Goal: Task Accomplishment & Management: Complete application form

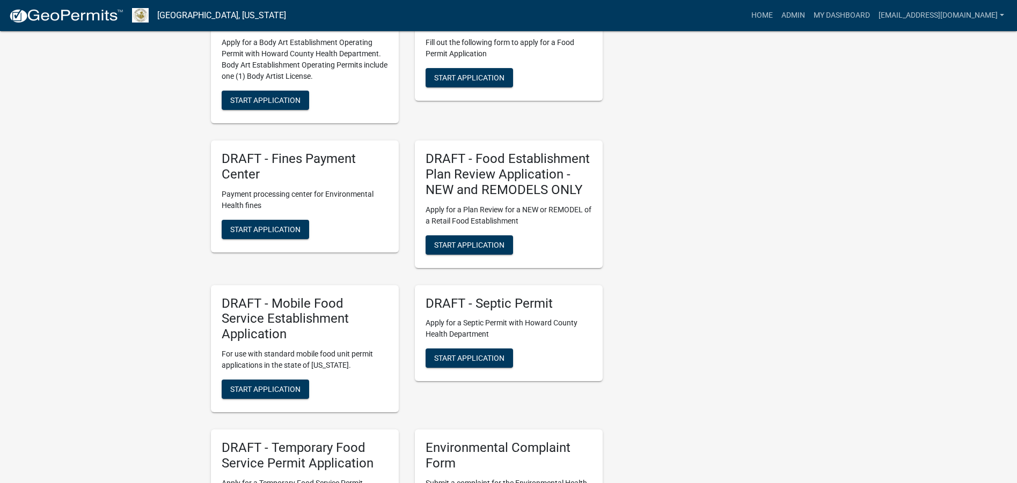
scroll to position [1502, 0]
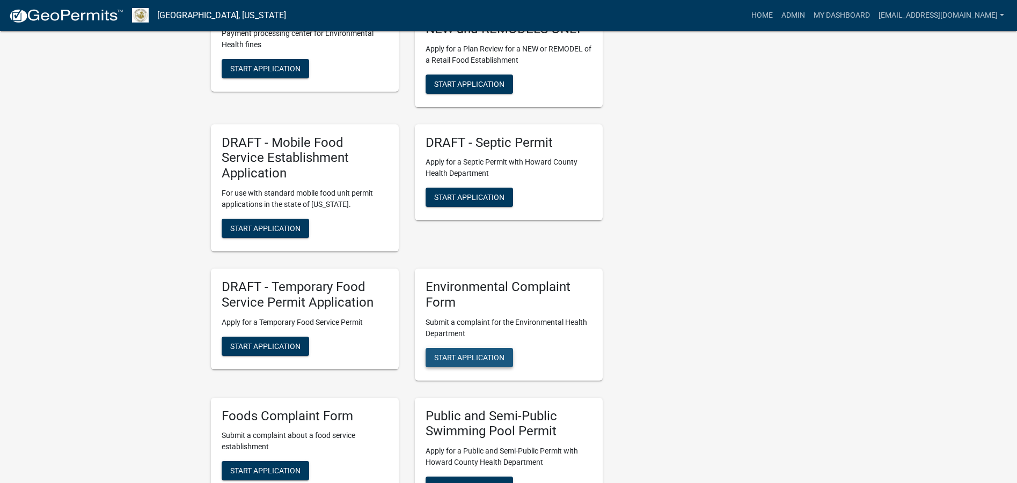
click at [489, 353] on span "Start Application" at bounding box center [469, 357] width 70 height 9
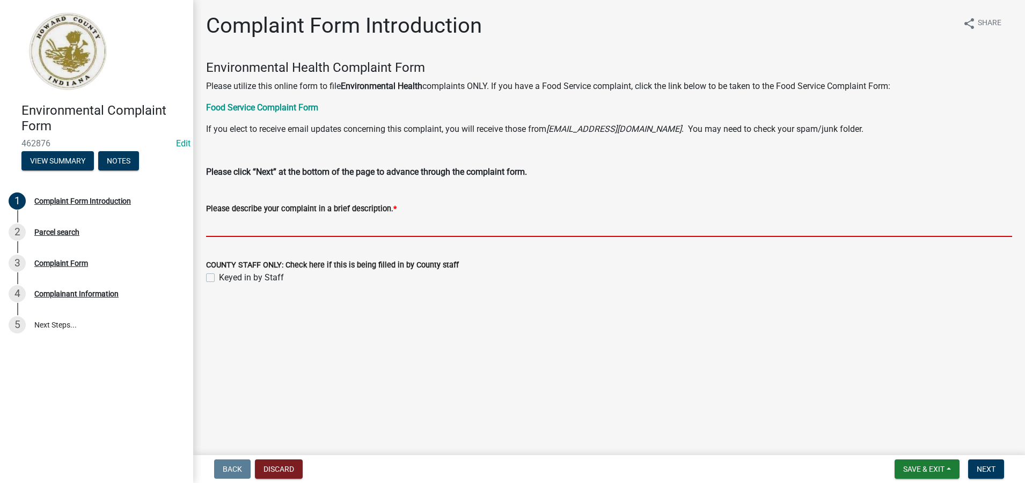
click at [221, 229] on input "Please describe your complaint in a brief description. *" at bounding box center [609, 226] width 806 height 22
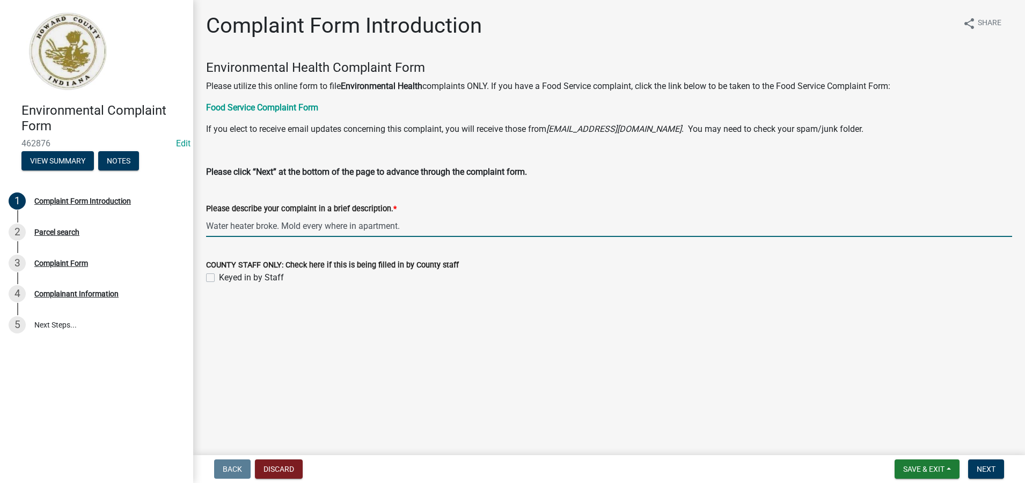
drag, startPoint x: 416, startPoint y: 223, endPoint x: 207, endPoint y: 217, distance: 208.8
click at [207, 217] on input "Water heater broke. Mold every where in apartment." at bounding box center [609, 226] width 806 height 22
type input "Water heater broke. Mold every where in apartment."
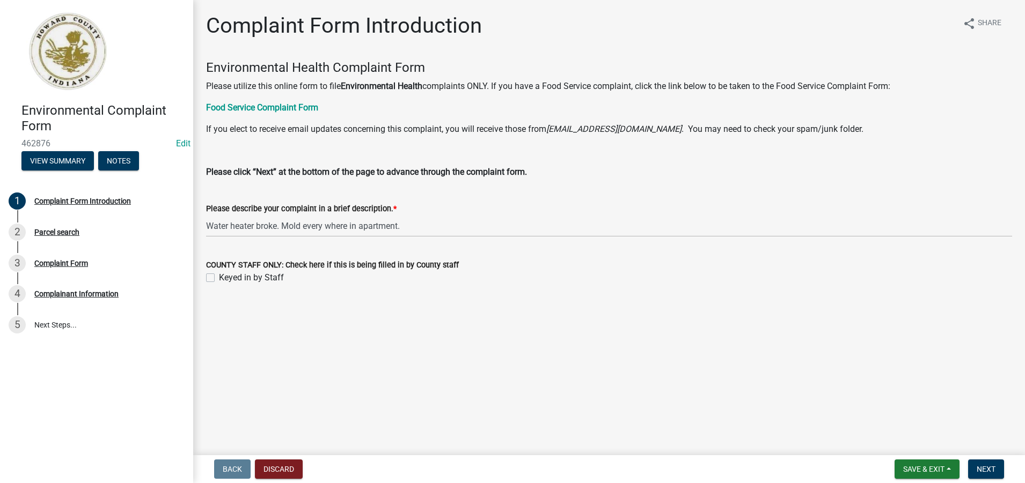
click at [219, 279] on label "Keyed in by Staff" at bounding box center [251, 277] width 65 height 13
click at [219, 278] on input "Keyed in by Staff" at bounding box center [222, 274] width 7 height 7
checkbox input "true"
click at [983, 469] on span "Next" at bounding box center [985, 469] width 19 height 9
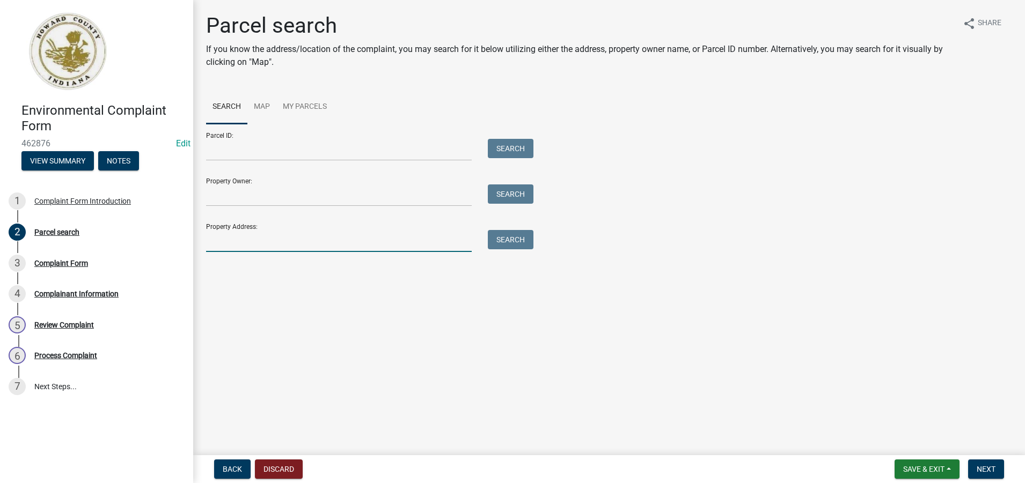
click at [216, 245] on input "Property Address:" at bounding box center [339, 241] width 266 height 22
click at [503, 239] on button "Search" at bounding box center [511, 239] width 46 height 19
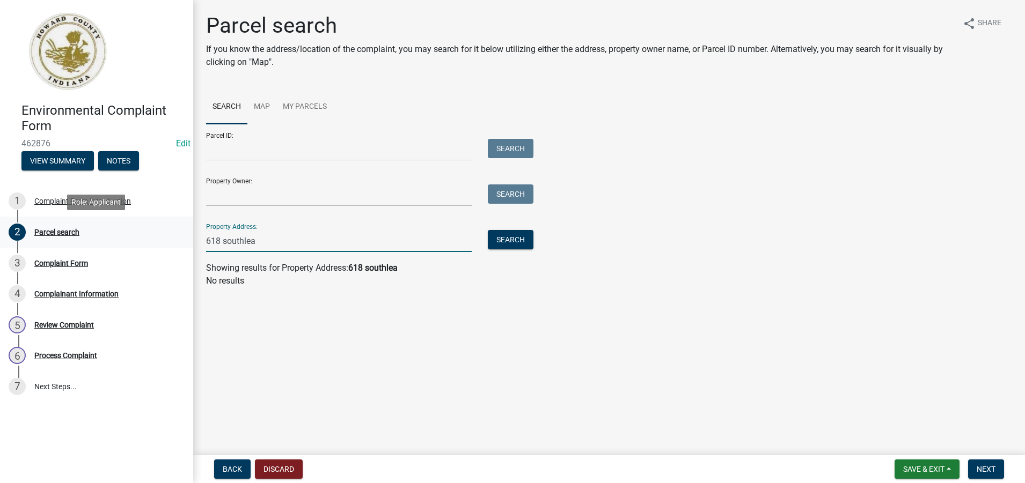
drag, startPoint x: 274, startPoint y: 248, endPoint x: 187, endPoint y: 241, distance: 86.7
click at [187, 241] on div "Environmental Complaint Form 462876 Edit View Summary Notes 1 Complaint Form In…" at bounding box center [512, 241] width 1025 height 483
type input "briarwick"
click at [506, 243] on button "Search" at bounding box center [511, 239] width 46 height 19
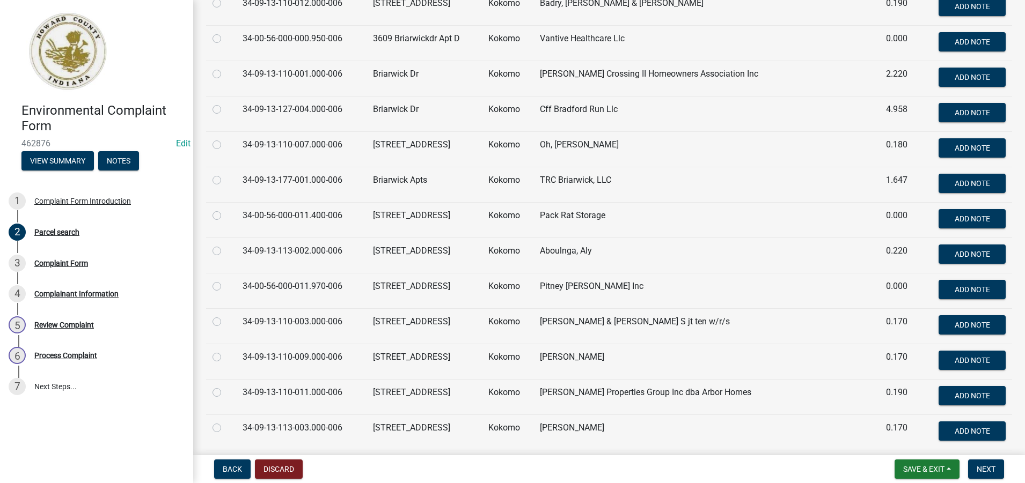
scroll to position [256, 0]
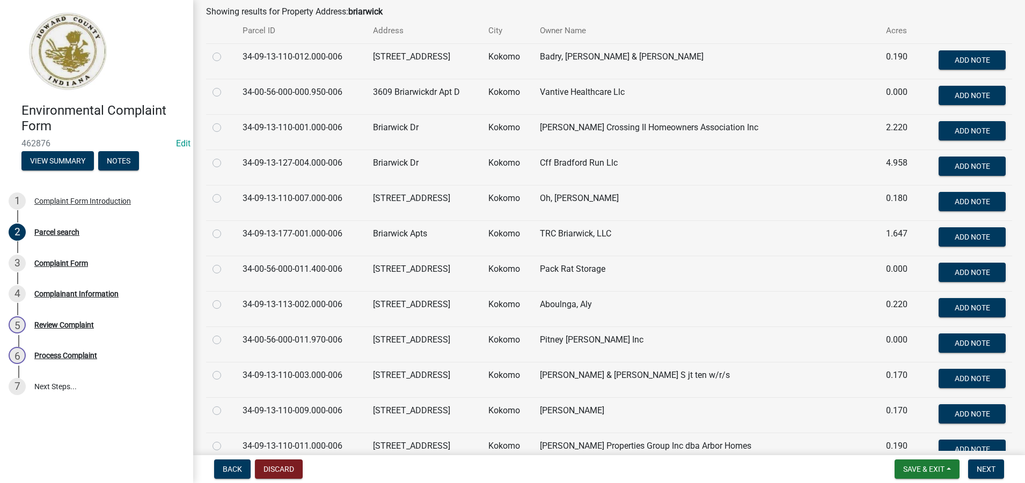
click at [225, 227] on label at bounding box center [225, 227] width 0 height 0
click at [225, 234] on input "radio" at bounding box center [228, 230] width 7 height 7
radio input "true"
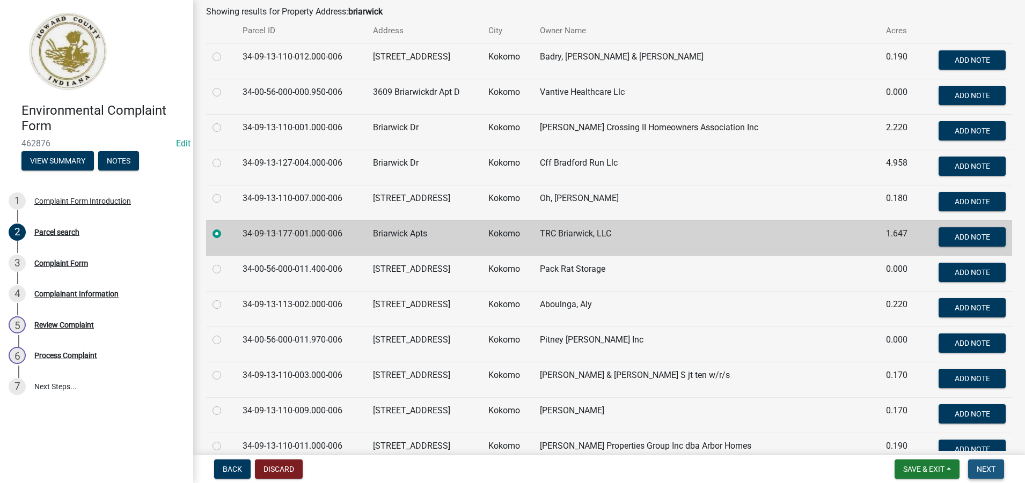
click at [986, 468] on span "Next" at bounding box center [985, 469] width 19 height 9
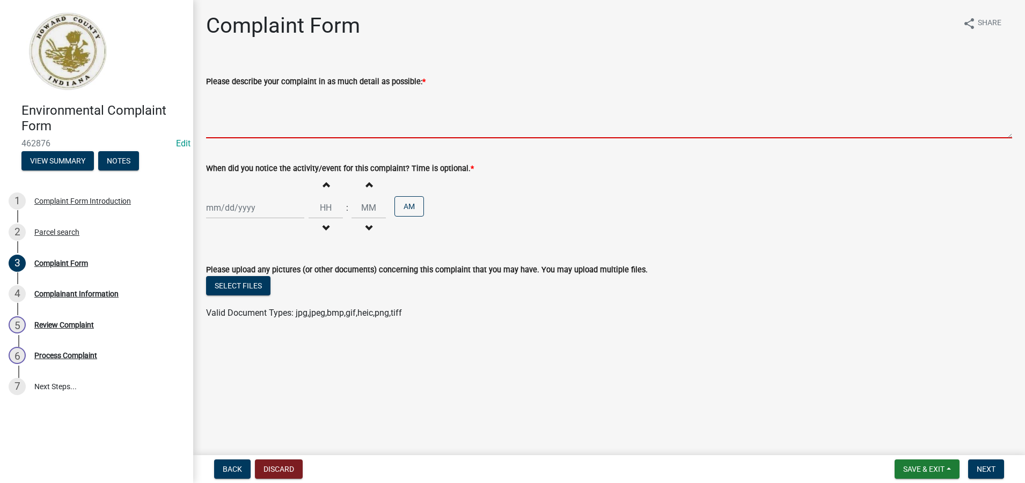
click at [238, 122] on textarea "Please describe your complaint in as much detail as possible: *" at bounding box center [609, 113] width 806 height 50
paste textarea "Water heater broke. Mold every where in apartment."
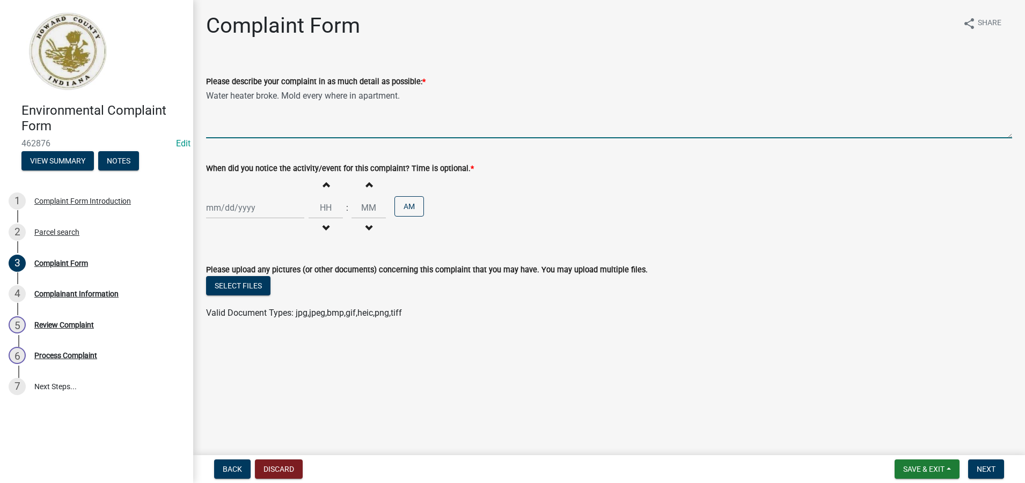
type textarea "Water heater broke. Mold every where in apartment."
click at [253, 206] on div at bounding box center [255, 208] width 98 height 22
select select "8"
select select "2025"
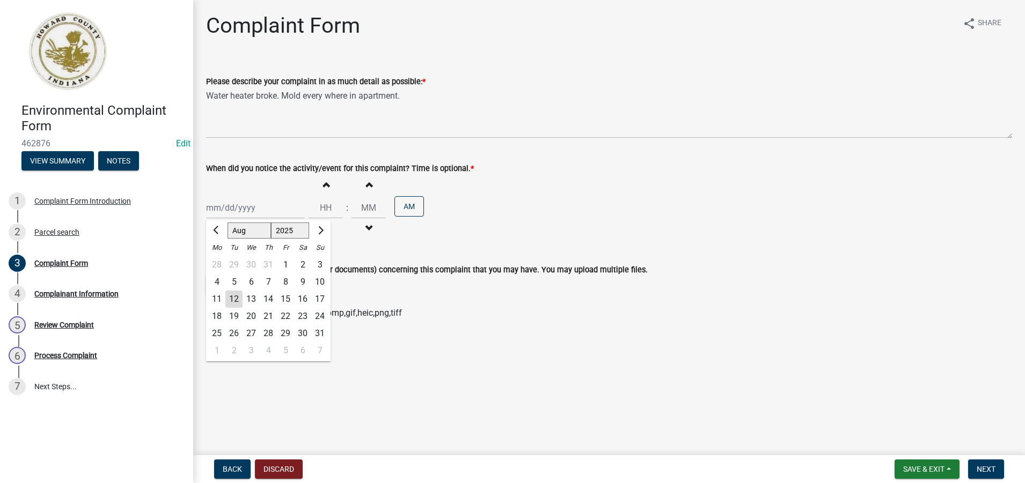
click at [236, 298] on div "12" at bounding box center [233, 299] width 17 height 17
type input "[DATE]"
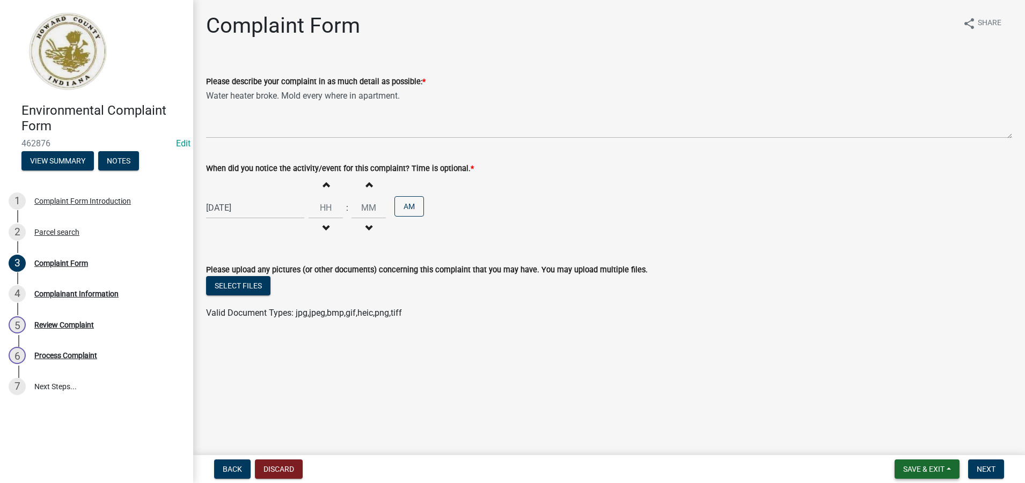
click at [916, 466] on span "Save & Exit" at bounding box center [923, 469] width 41 height 9
click at [893, 418] on button "Save" at bounding box center [916, 416] width 86 height 26
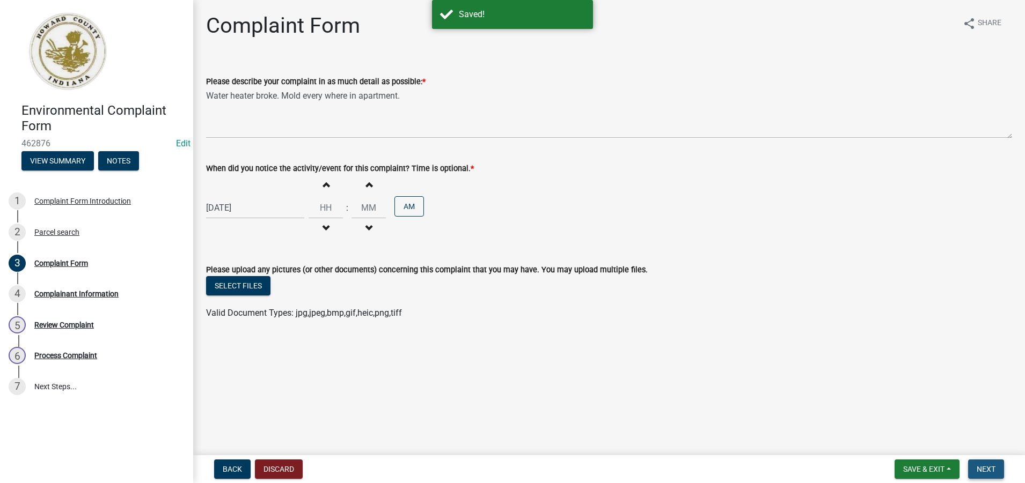
click at [984, 468] on span "Next" at bounding box center [985, 469] width 19 height 9
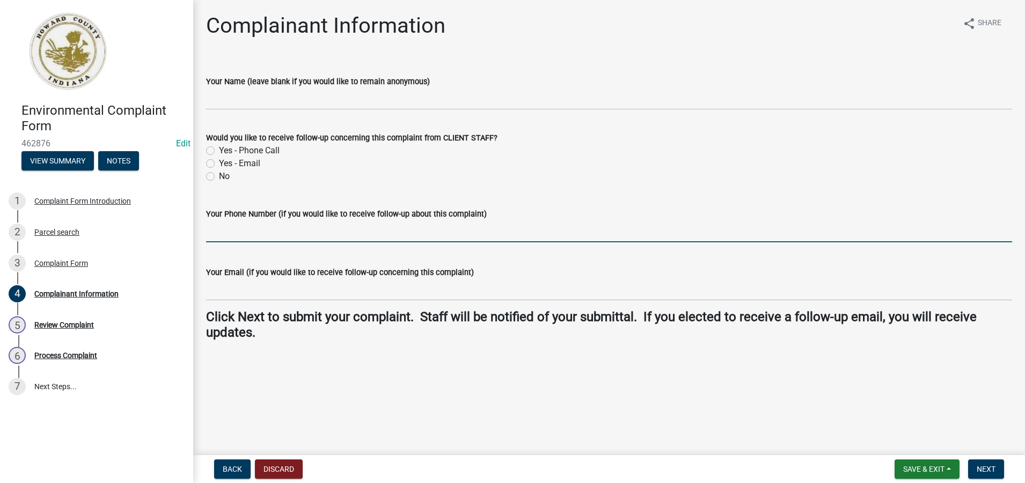
click at [223, 231] on input "Your Phone Number (if you would like to receive follow-up about this complaint)" at bounding box center [609, 231] width 806 height 22
type input "[PHONE_NUMBER]"
click at [990, 468] on span "Next" at bounding box center [985, 469] width 19 height 9
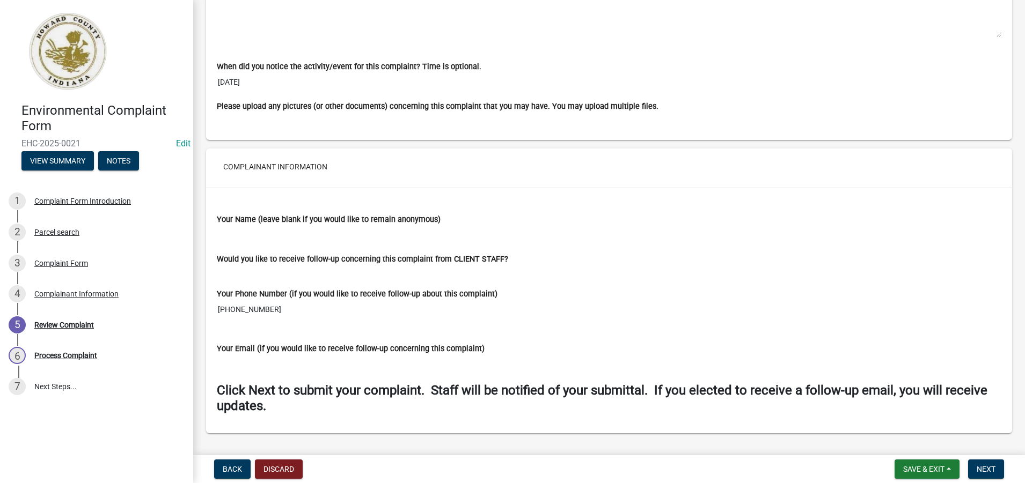
scroll to position [772, 0]
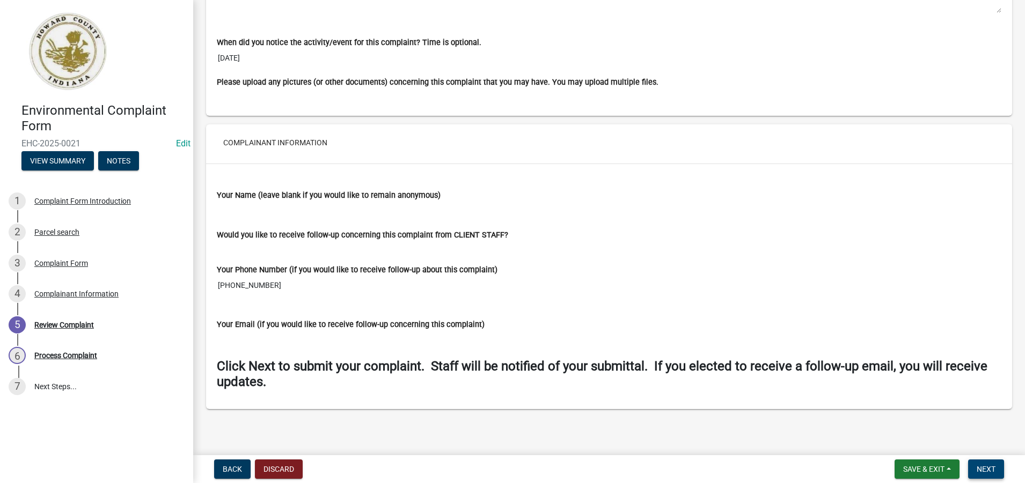
click at [988, 469] on span "Next" at bounding box center [985, 469] width 19 height 9
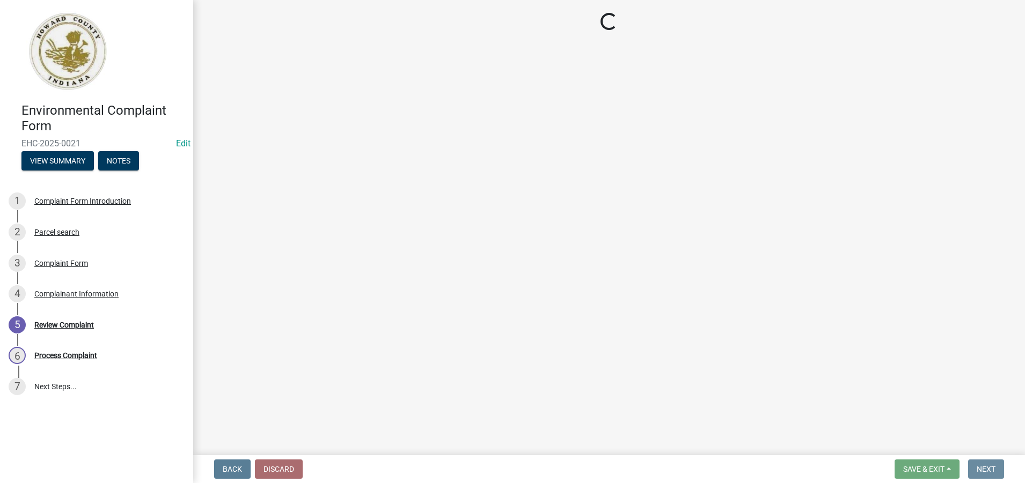
scroll to position [0, 0]
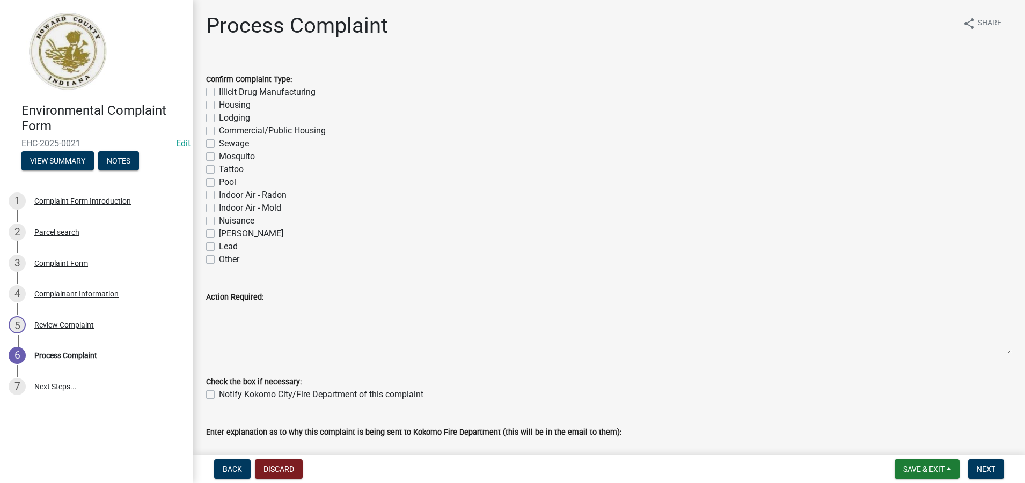
click at [219, 104] on label "Housing" at bounding box center [235, 105] width 32 height 13
click at [219, 104] on input "Housing" at bounding box center [222, 102] width 7 height 7
checkbox input "true"
checkbox input "false"
checkbox input "true"
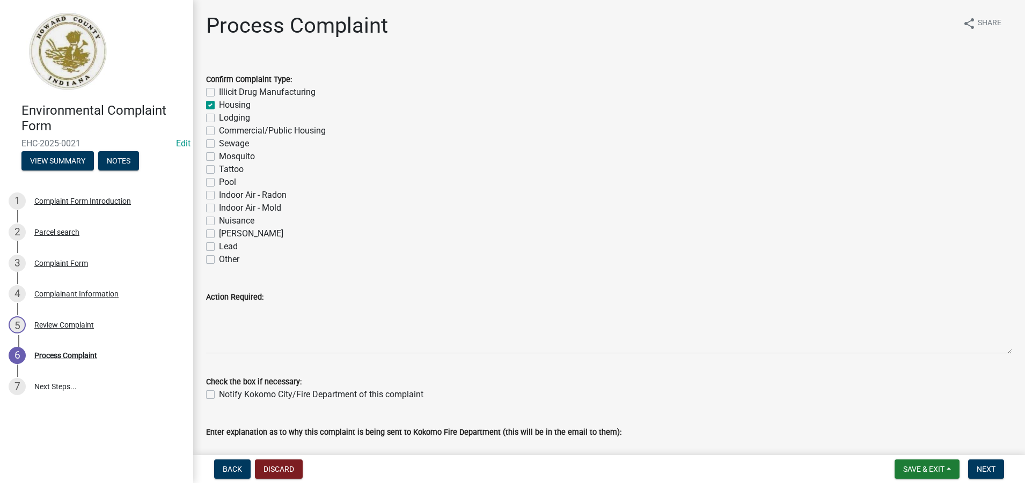
checkbox input "false"
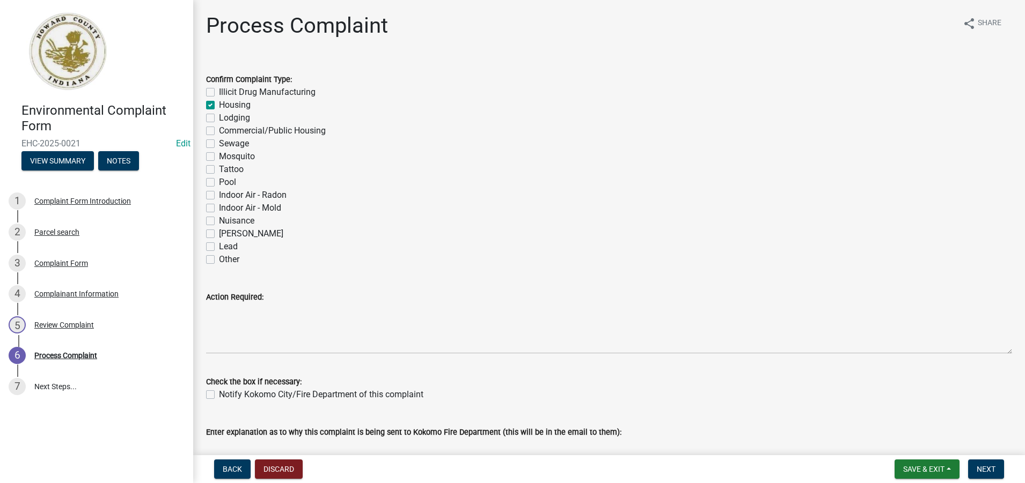
checkbox input "false"
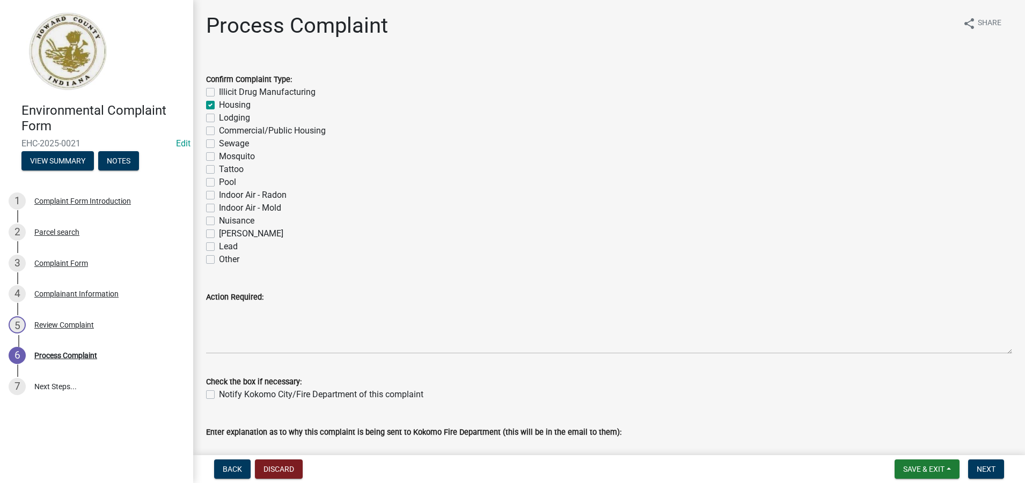
checkbox input "false"
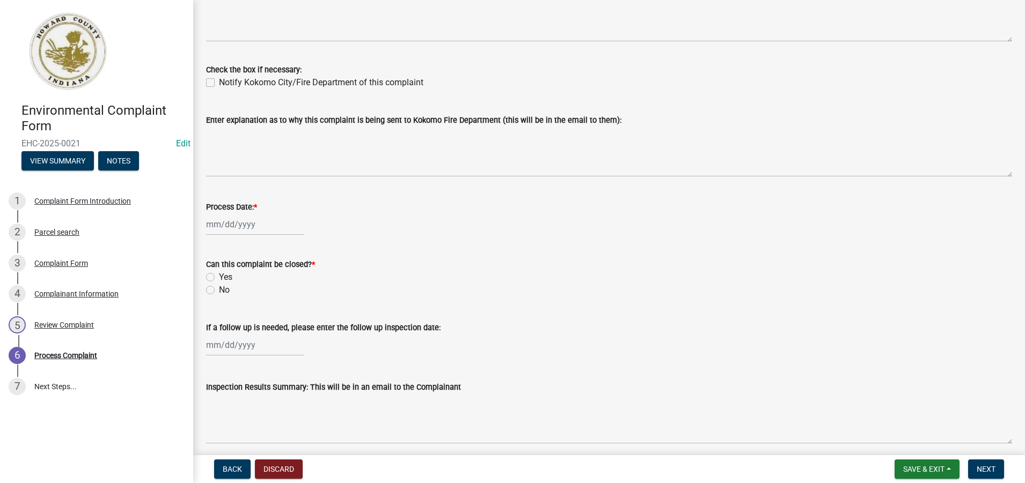
scroll to position [376, 0]
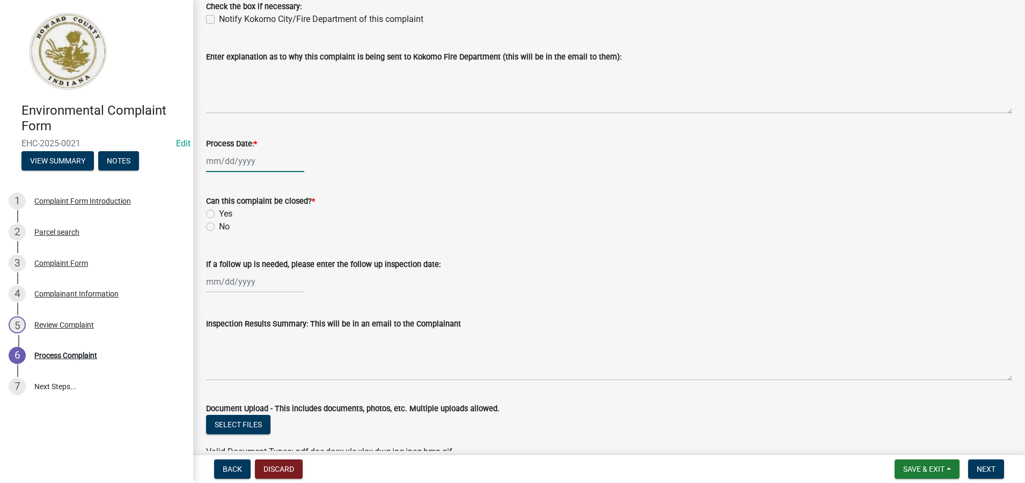
click at [237, 159] on div at bounding box center [255, 161] width 98 height 22
select select "8"
select select "2025"
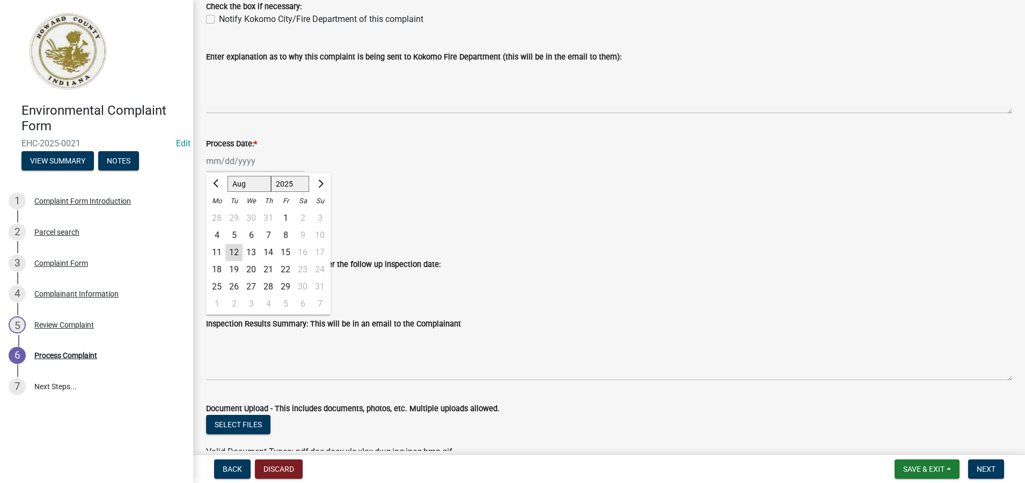
click at [234, 251] on div "12" at bounding box center [233, 252] width 17 height 17
type input "[DATE]"
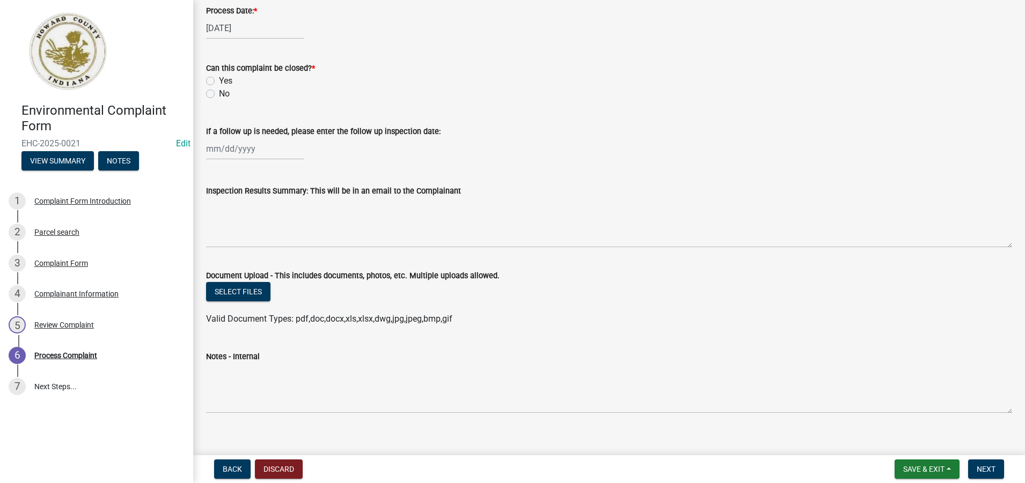
scroll to position [521, 0]
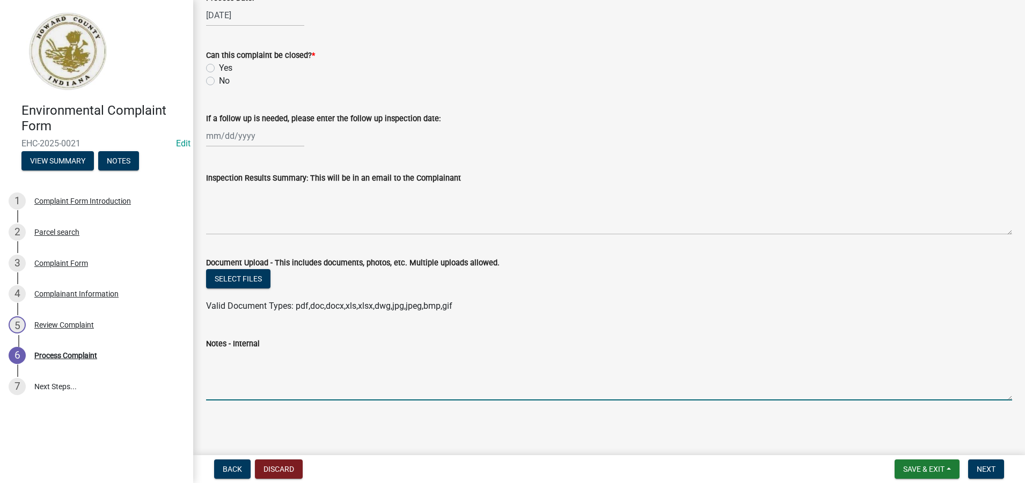
click at [227, 367] on textarea "Notes - Internal" at bounding box center [609, 375] width 806 height 50
paste textarea "Water heater broke. Mold every where in apartment."
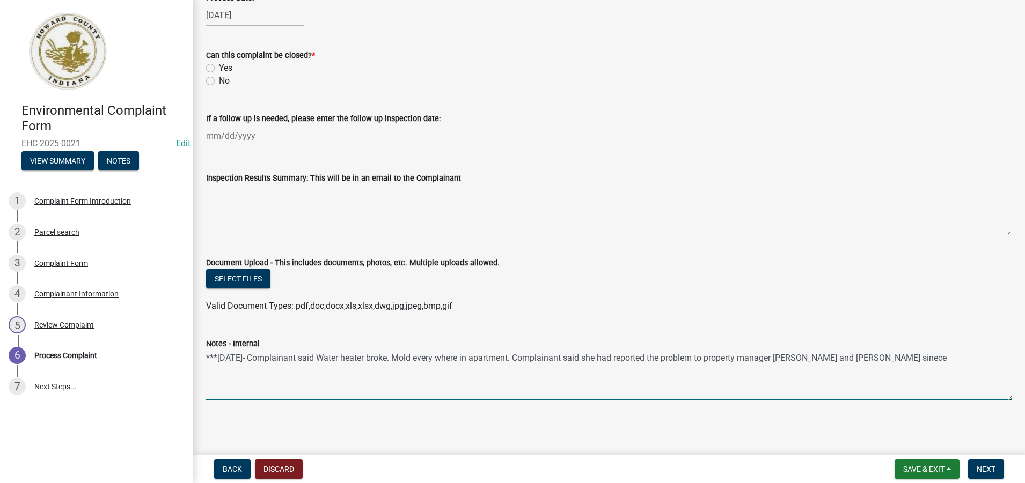
click at [856, 356] on textarea "***[DATE]- Complainant said Water heater broke. Mold every where in apartment. …" at bounding box center [609, 375] width 806 height 50
click at [878, 357] on textarea "***[DATE]- Complainant said Water heater broke. Mold every where in apartment. …" at bounding box center [609, 375] width 806 height 50
click at [869, 359] on textarea "***[DATE]- Complainant said Water heater broke. Mold every where in apartment. …" at bounding box center [609, 375] width 806 height 50
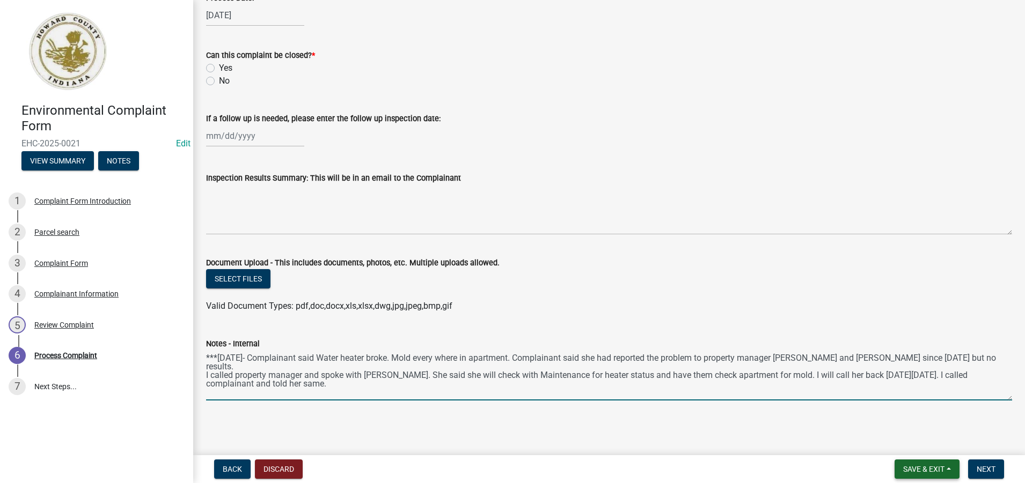
type textarea "***[DATE]- Complainant said Water heater broke. Mold every where in apartment. …"
click at [931, 466] on span "Save & Exit" at bounding box center [923, 469] width 41 height 9
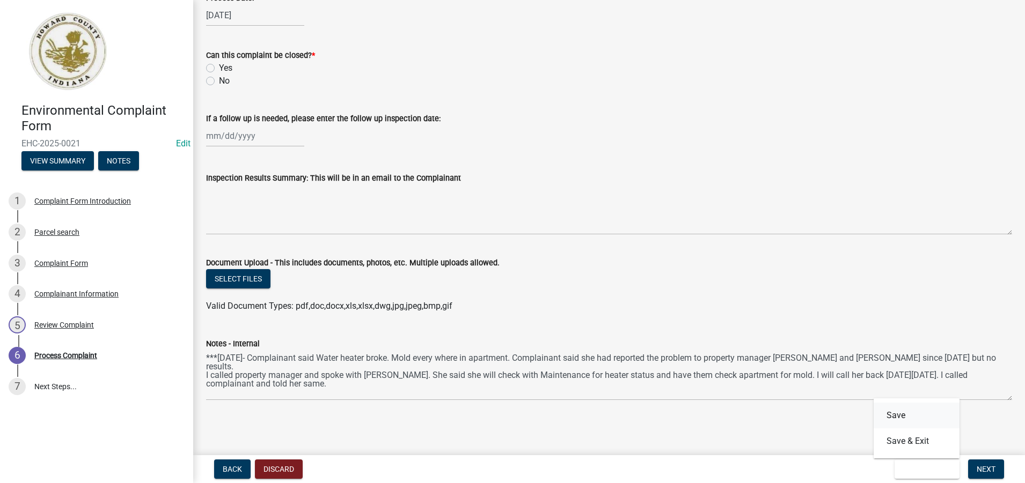
click at [910, 414] on button "Save" at bounding box center [916, 416] width 86 height 26
click at [915, 468] on span "Save & Exit" at bounding box center [923, 469] width 41 height 9
click at [914, 443] on button "Save & Exit" at bounding box center [916, 442] width 86 height 26
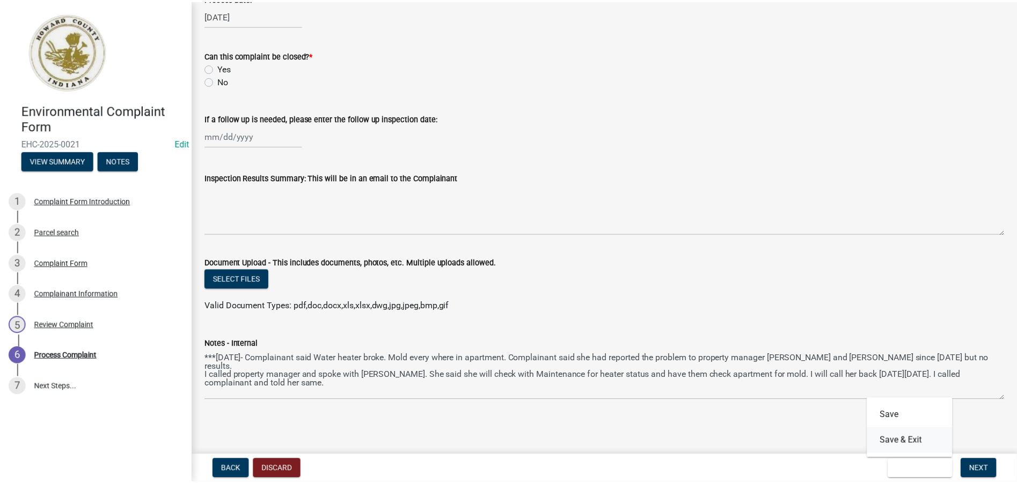
scroll to position [0, 0]
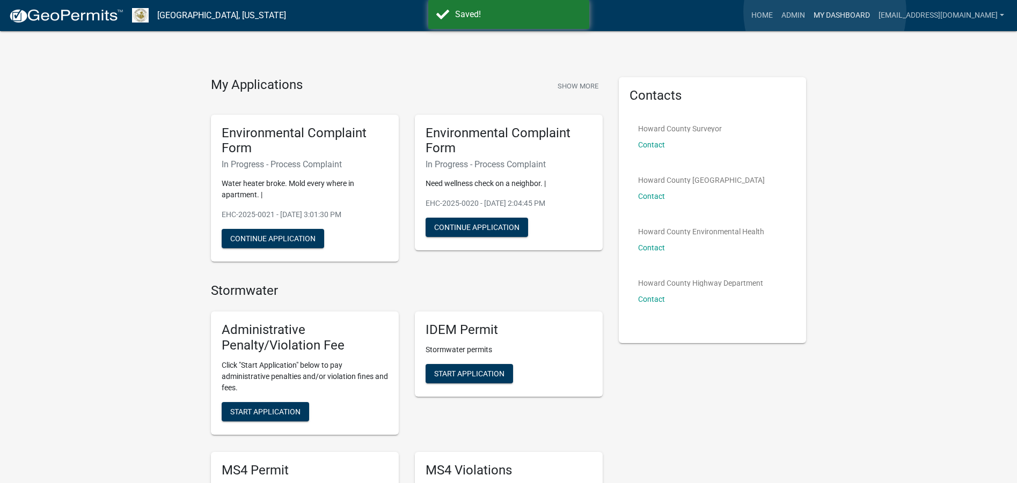
click at [825, 12] on link "My Dashboard" at bounding box center [841, 15] width 65 height 20
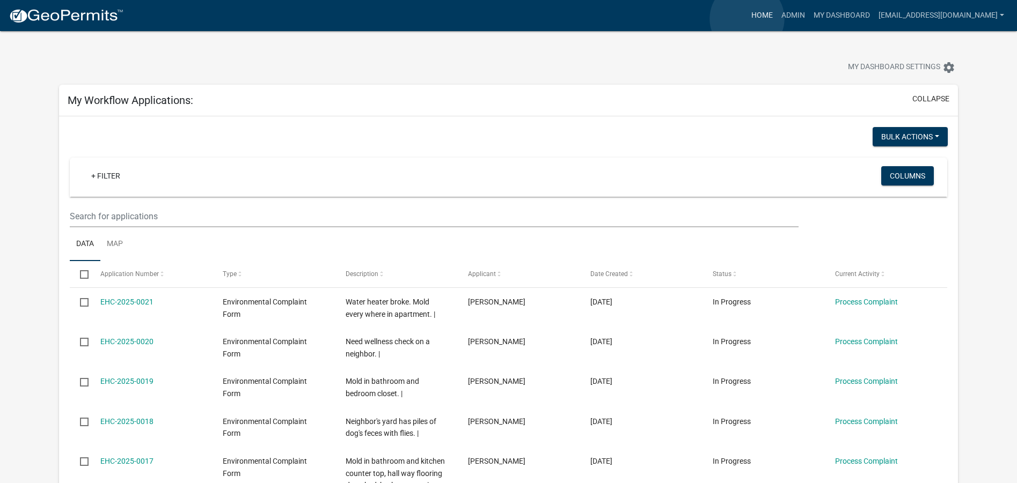
click at [747, 19] on link "Home" at bounding box center [762, 15] width 30 height 20
